Goal: Browse casually

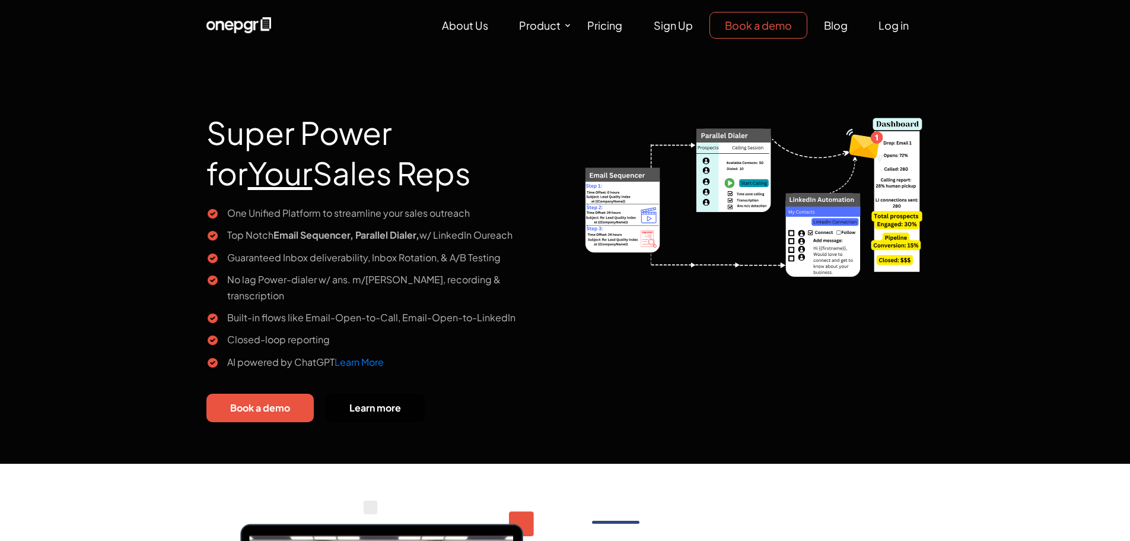
click at [1130, 0] on div at bounding box center [1130, 0] width 0 height 0
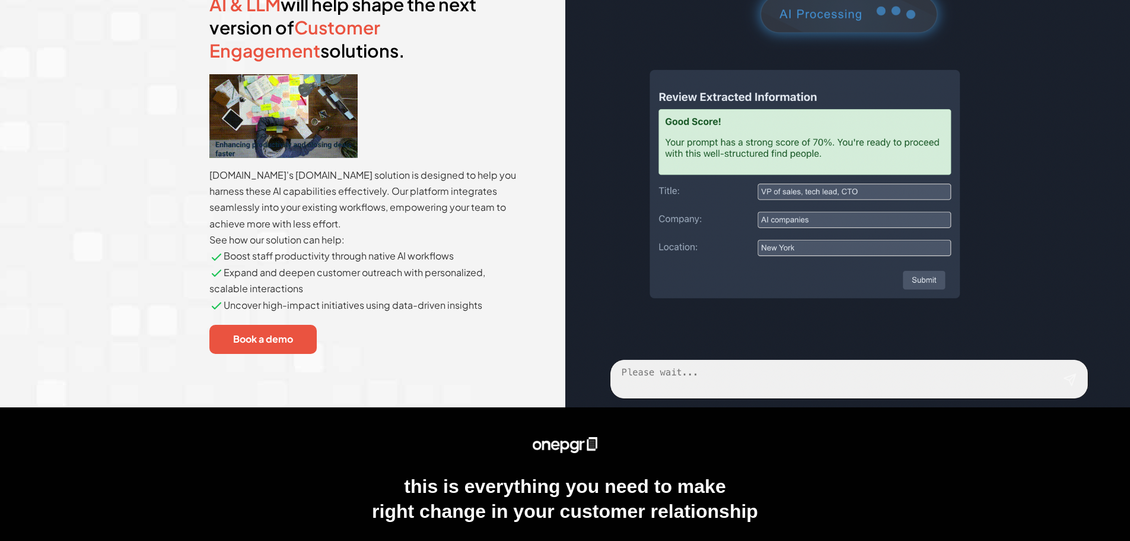
scroll to position [2979, 0]
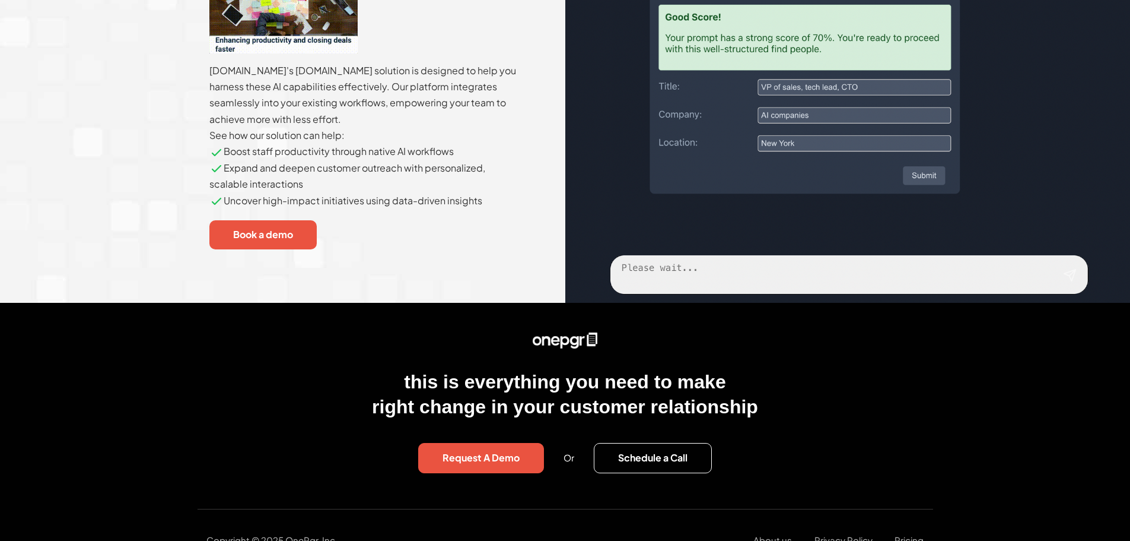
click at [135, 376] on footer "this is everything you need to make right change in your customer relationship …" at bounding box center [565, 437] width 1130 height 268
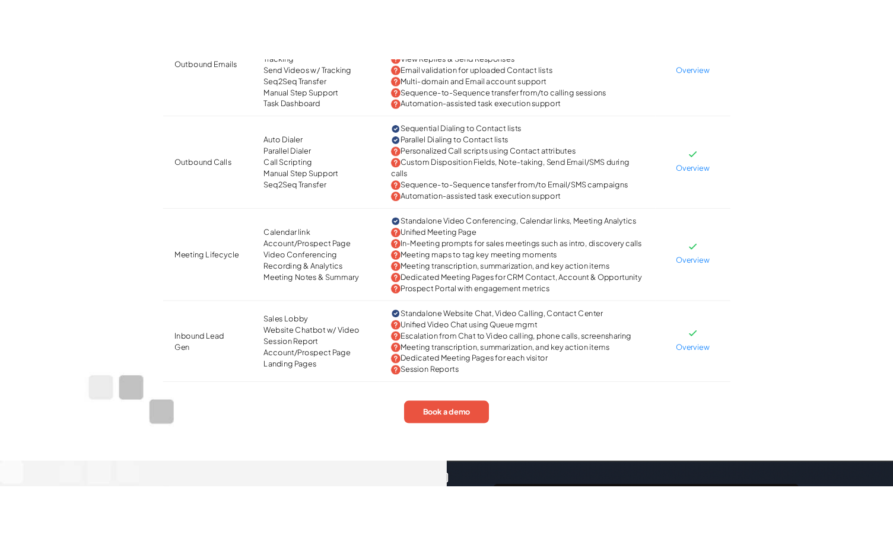
scroll to position [2149, 0]
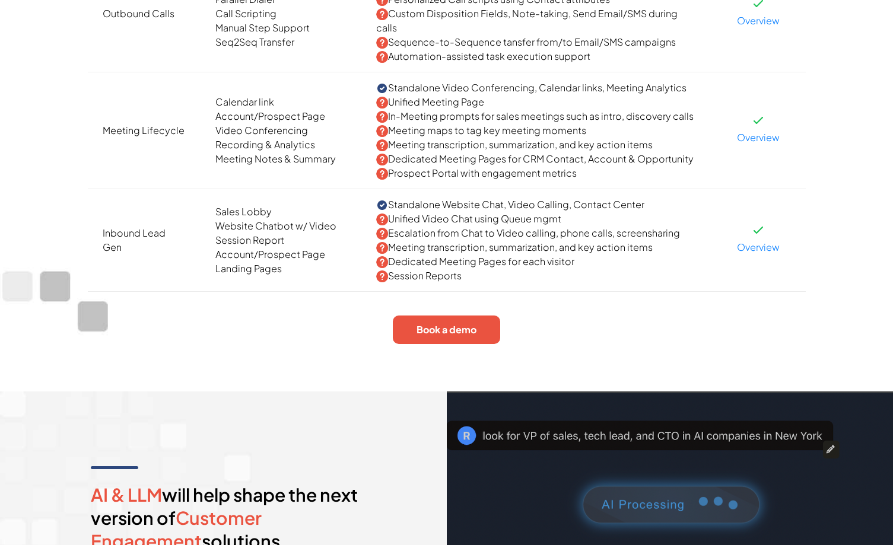
scroll to position [2974, 0]
